Goal: Complete application form

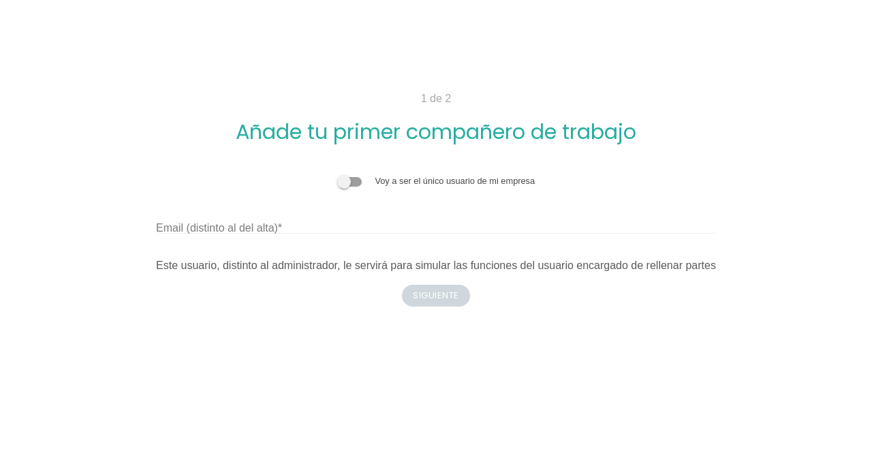
click at [355, 180] on span at bounding box center [349, 182] width 25 height 10
click at [337, 174] on input "checkbox" at bounding box center [337, 174] width 0 height 0
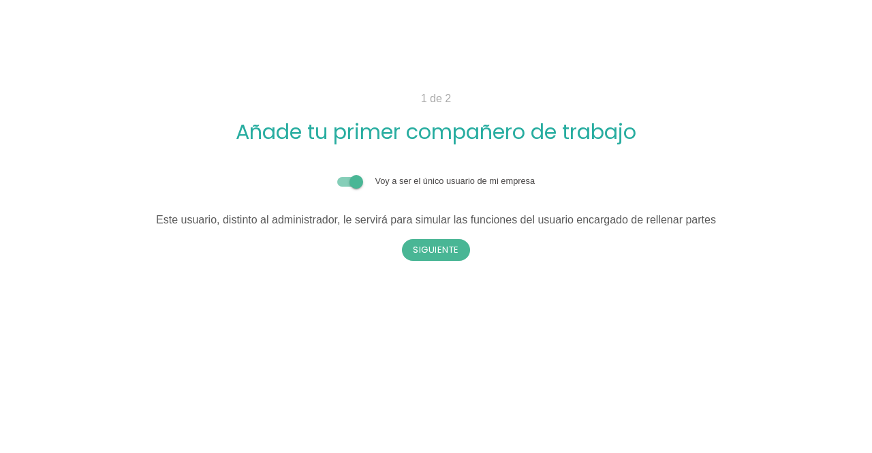
click at [355, 180] on span at bounding box center [349, 182] width 25 height 10
click at [337, 174] on input "checkbox" at bounding box center [337, 174] width 0 height 0
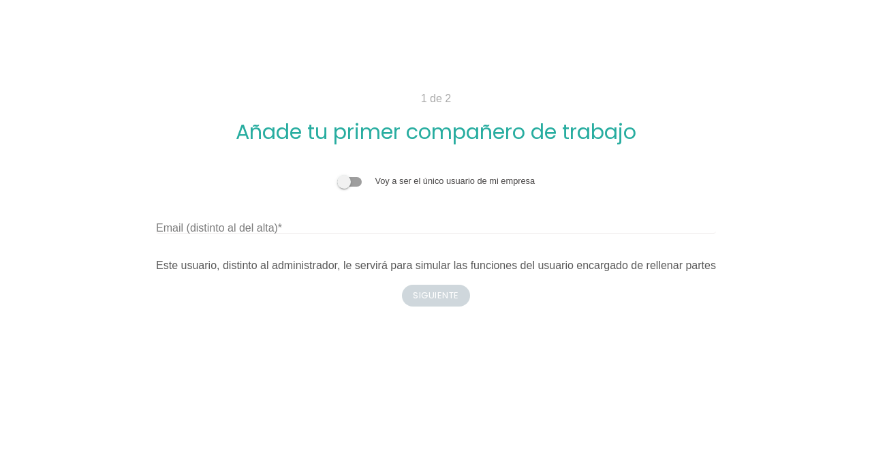
click at [354, 185] on span at bounding box center [349, 182] width 25 height 10
click at [337, 174] on input "checkbox" at bounding box center [337, 174] width 0 height 0
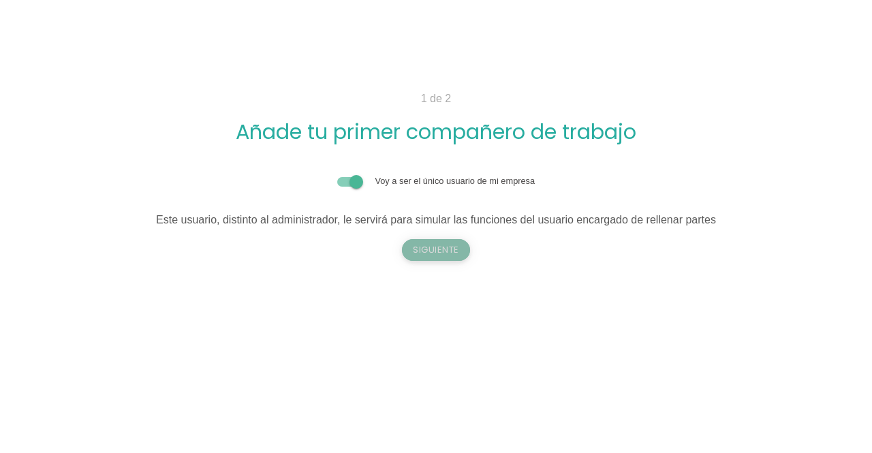
click at [428, 251] on button "Siguiente" at bounding box center [436, 250] width 68 height 22
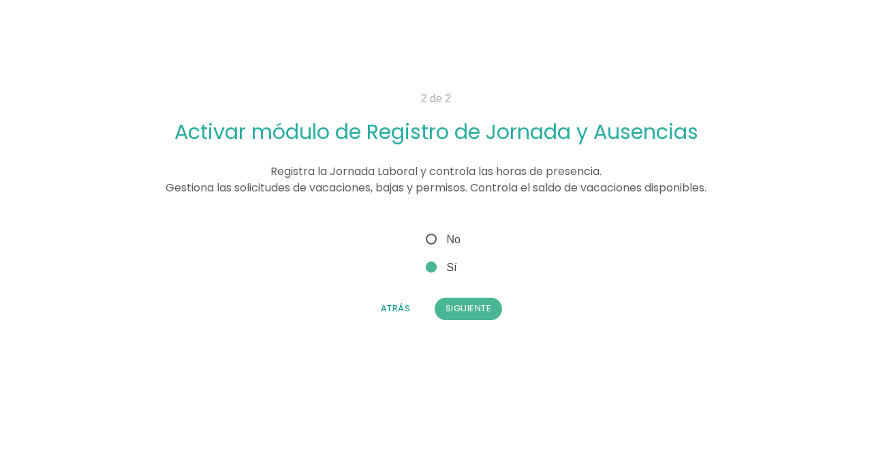
click at [433, 247] on span "No" at bounding box center [441, 239] width 37 height 17
click at [432, 240] on input "No" at bounding box center [427, 235] width 9 height 9
radio input "true"
click at [451, 305] on button "Siguiente" at bounding box center [468, 309] width 68 height 22
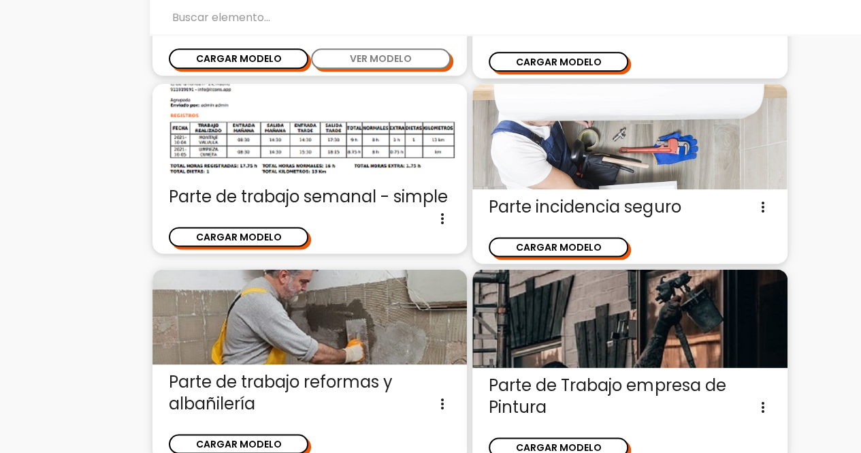
scroll to position [837, 0]
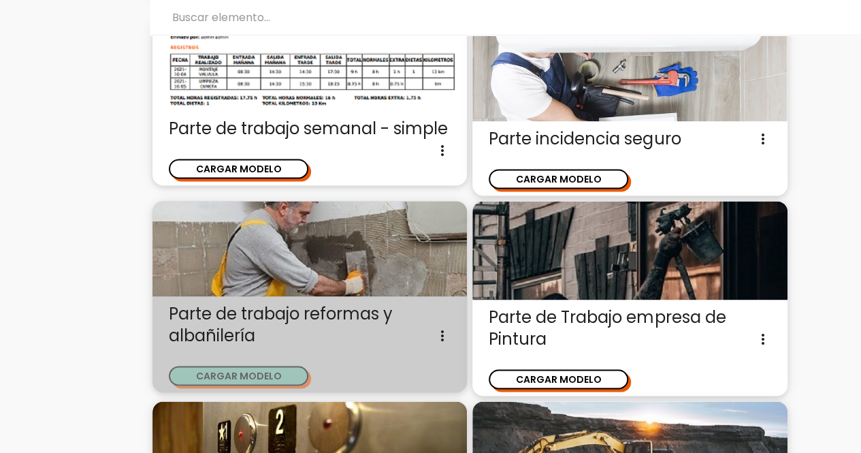
click at [278, 375] on button "CARGAR MODELO" at bounding box center [239, 376] width 140 height 20
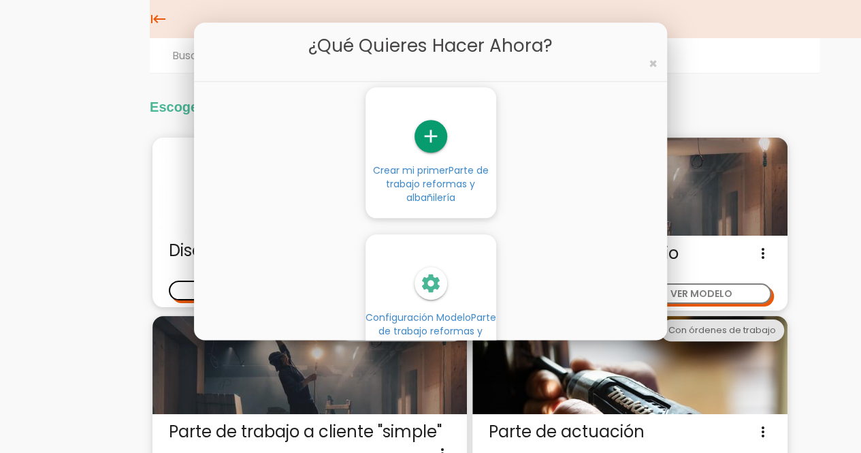
click at [449, 192] on span "Parte de trabajo reformas y albañilería" at bounding box center [437, 184] width 103 height 41
